Goal: Task Accomplishment & Management: Manage account settings

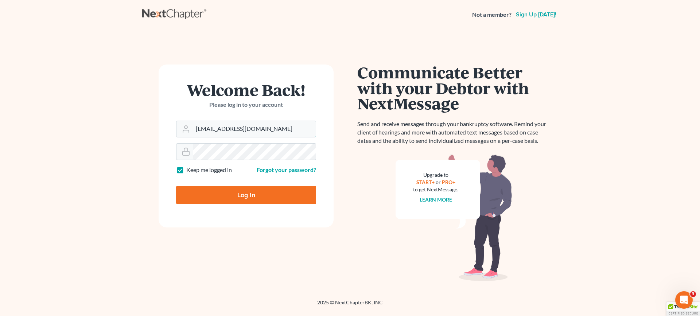
drag, startPoint x: 210, startPoint y: 130, endPoint x: 140, endPoint y: 126, distance: 70.1
click at [140, 126] on main "Welcome Back! Please log in to your account Email Address [EMAIL_ADDRESS][DOMAI…" at bounding box center [350, 155] width 700 height 252
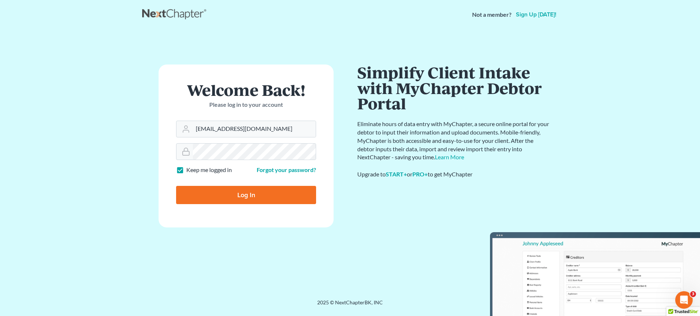
type input "[EMAIL_ADDRESS][DOMAIN_NAME]"
click at [239, 197] on input "Log In" at bounding box center [246, 195] width 140 height 18
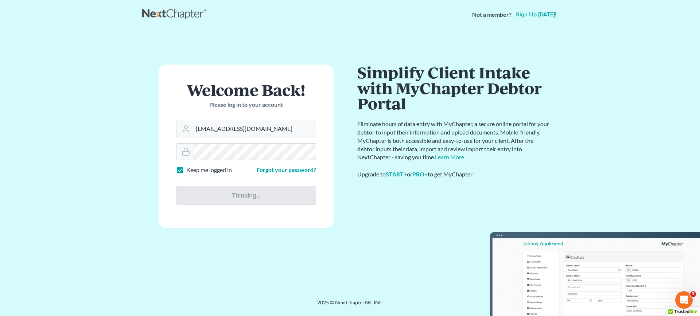
type input "Thinking..."
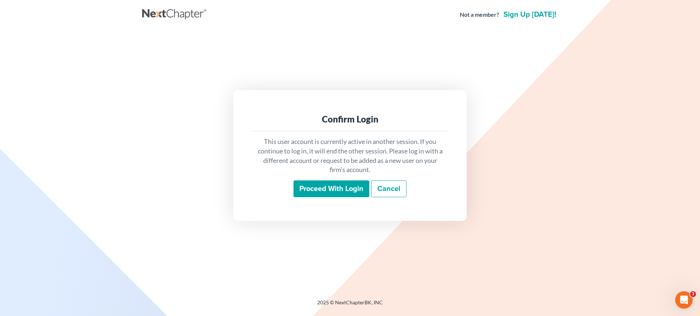
click at [333, 185] on input "Proceed with login" at bounding box center [331, 188] width 76 height 17
